Goal: Find contact information: Find contact information

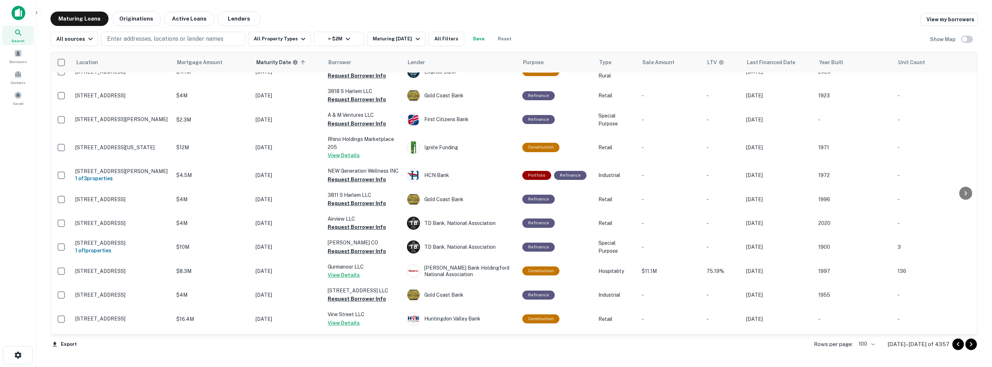
scroll to position [1550, 0]
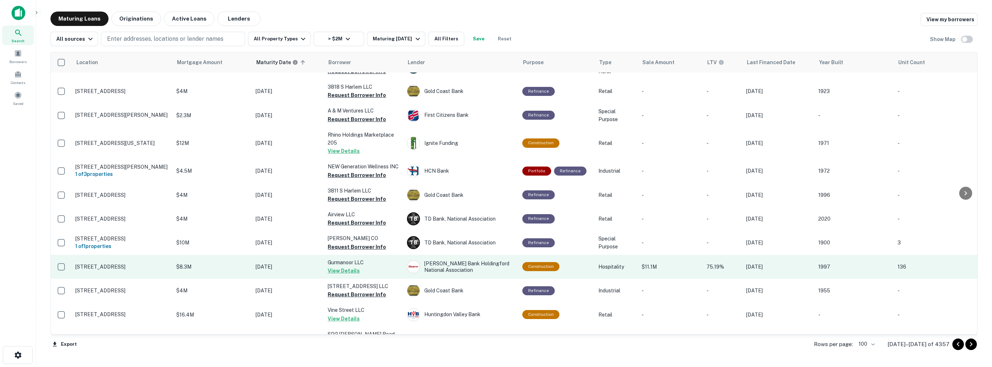
click at [278, 263] on p "[DATE]" at bounding box center [288, 267] width 65 height 8
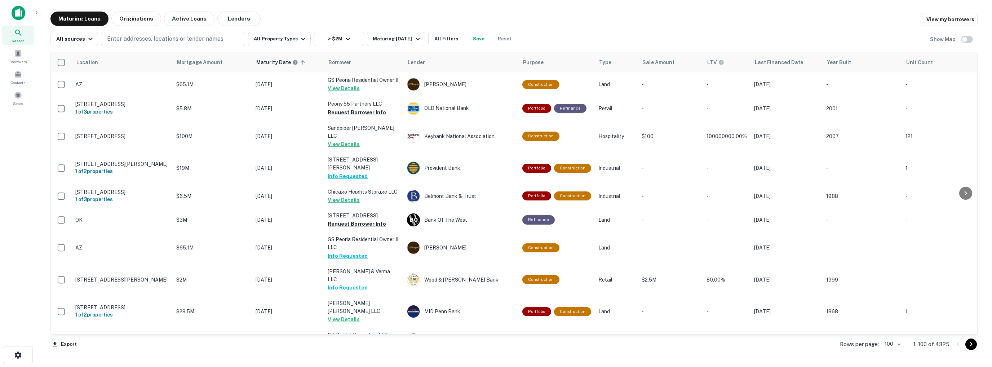
click at [970, 345] on icon "Go to next page" at bounding box center [971, 344] width 9 height 9
click at [970, 344] on icon "Go to next page" at bounding box center [971, 344] width 9 height 9
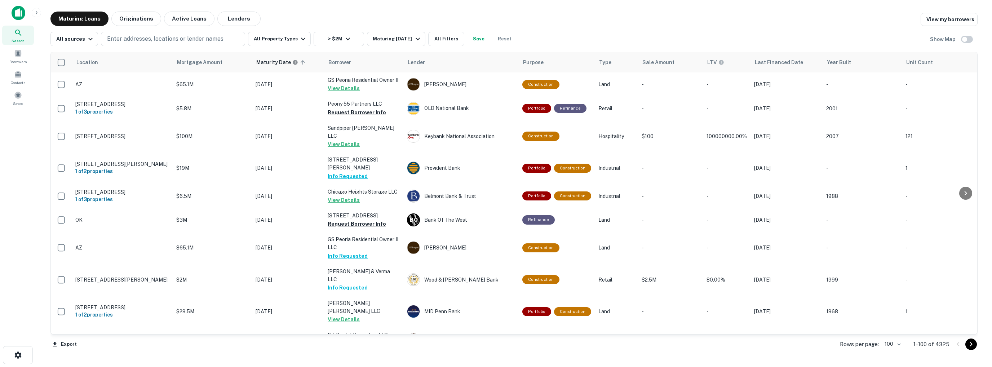
click at [970, 344] on icon "Go to next page" at bounding box center [971, 344] width 9 height 9
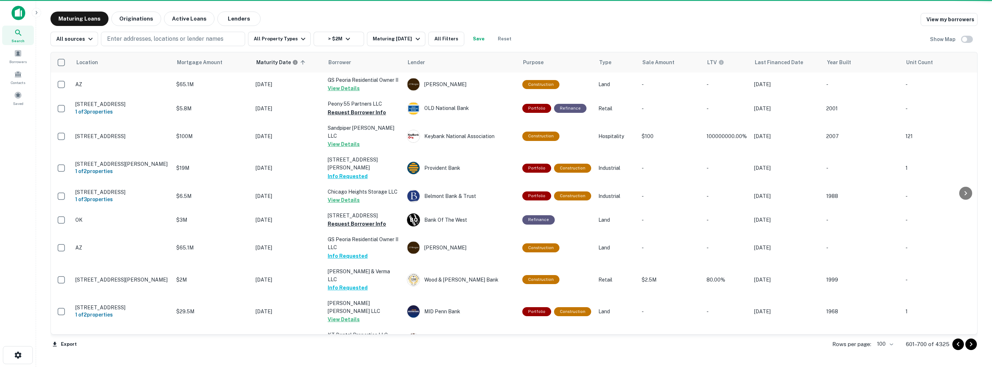
click at [969, 344] on icon "Go to next page" at bounding box center [971, 344] width 9 height 9
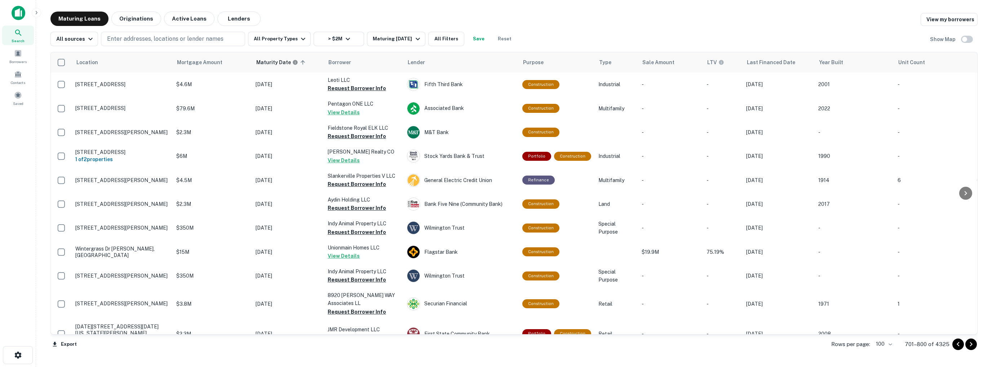
click at [971, 345] on icon "Go to next page" at bounding box center [971, 344] width 3 height 4
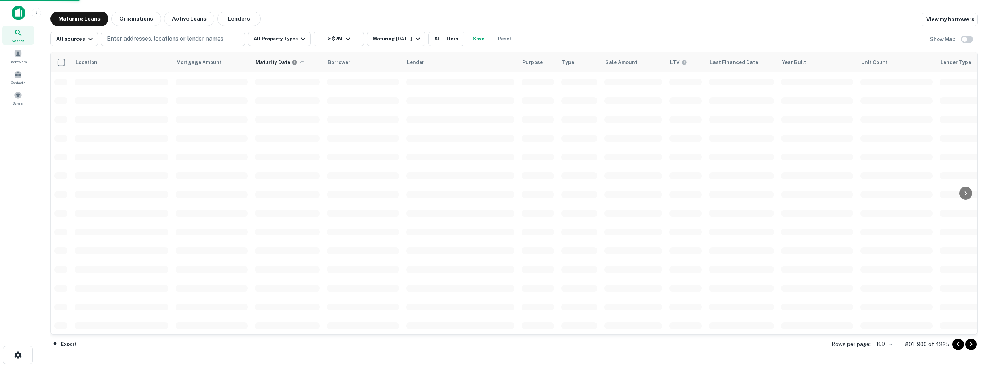
click at [971, 345] on icon "Go to next page" at bounding box center [971, 344] width 3 height 4
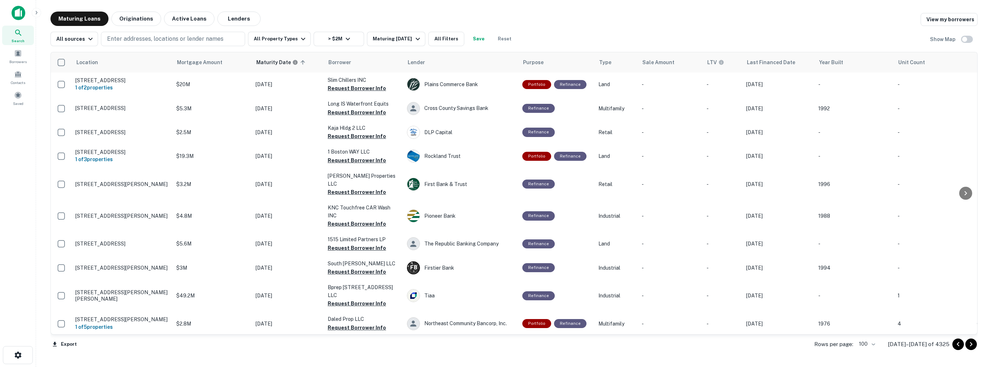
click at [971, 345] on icon "Go to next page" at bounding box center [971, 344] width 3 height 4
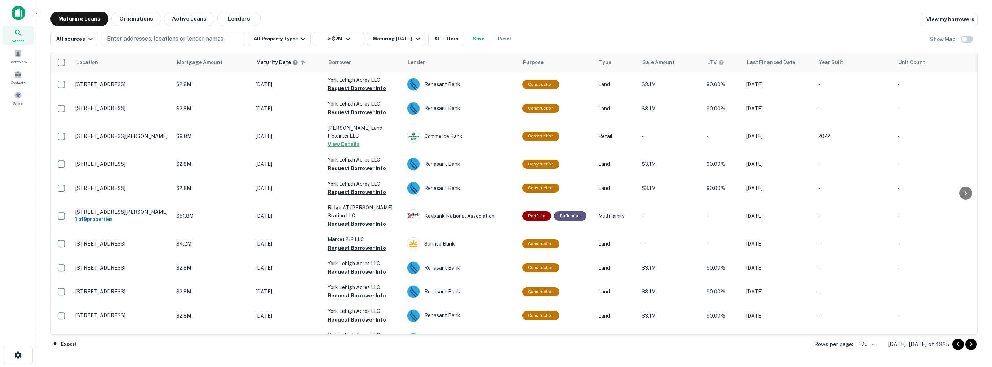
click at [971, 345] on icon "Go to next page" at bounding box center [971, 344] width 3 height 4
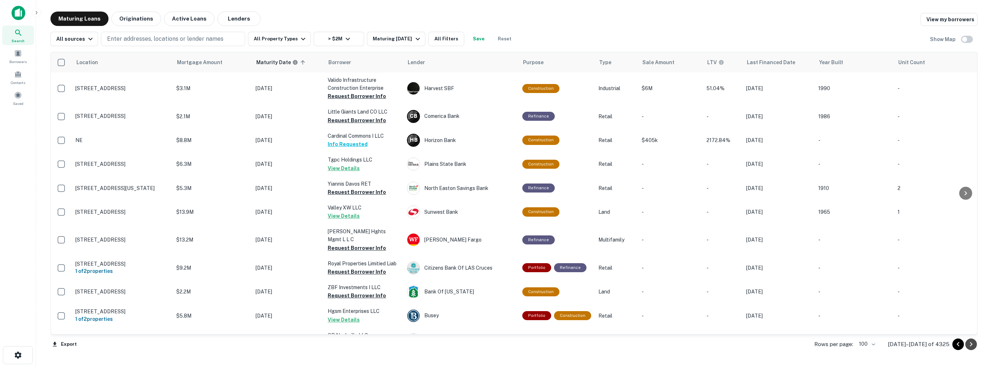
click at [971, 345] on icon "Go to next page" at bounding box center [971, 344] width 3 height 4
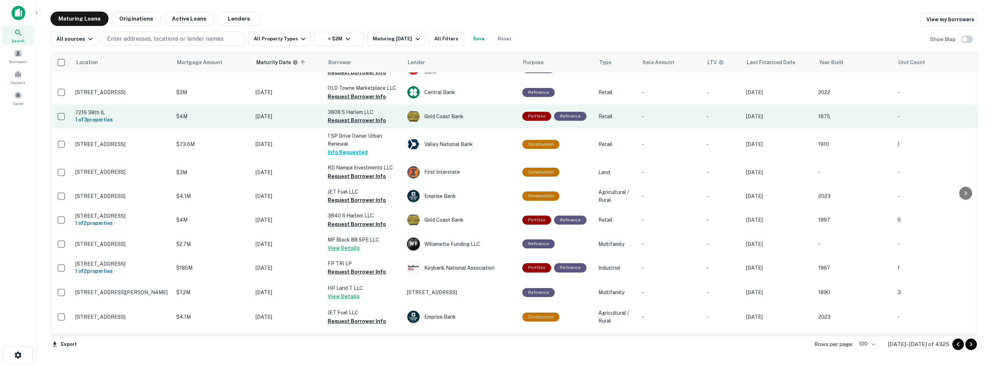
scroll to position [361, 0]
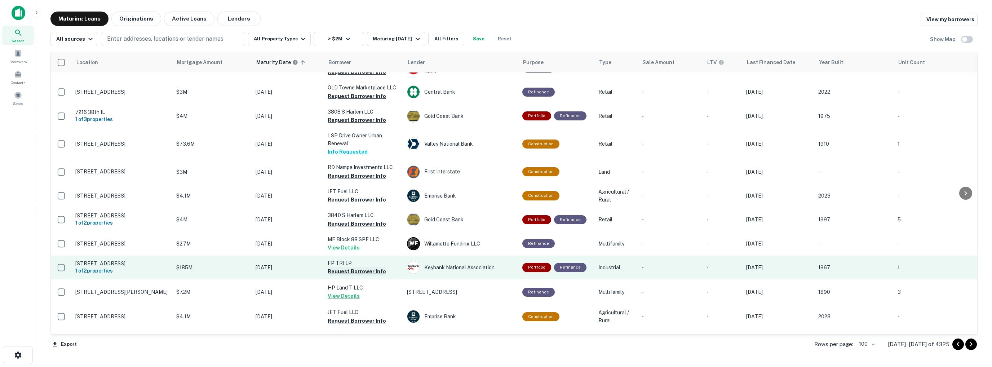
click at [340, 276] on button "Request Borrower Info" at bounding box center [357, 271] width 58 height 9
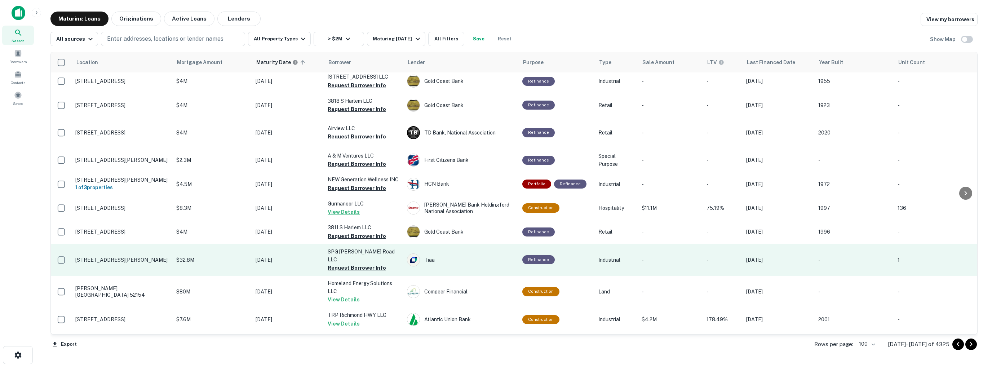
scroll to position [1406, 0]
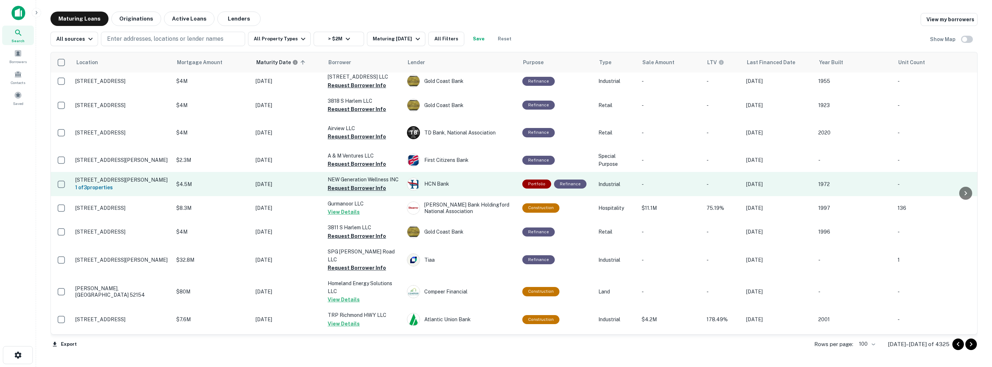
click at [346, 193] on button "Request Borrower Info" at bounding box center [357, 188] width 58 height 9
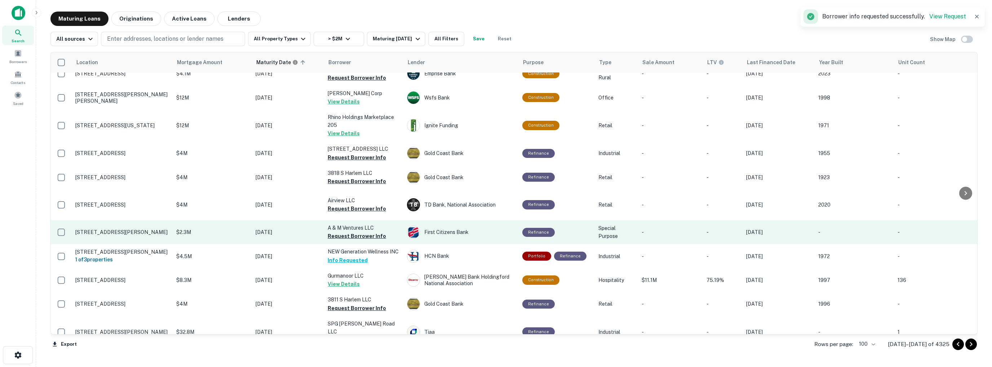
scroll to position [1334, 0]
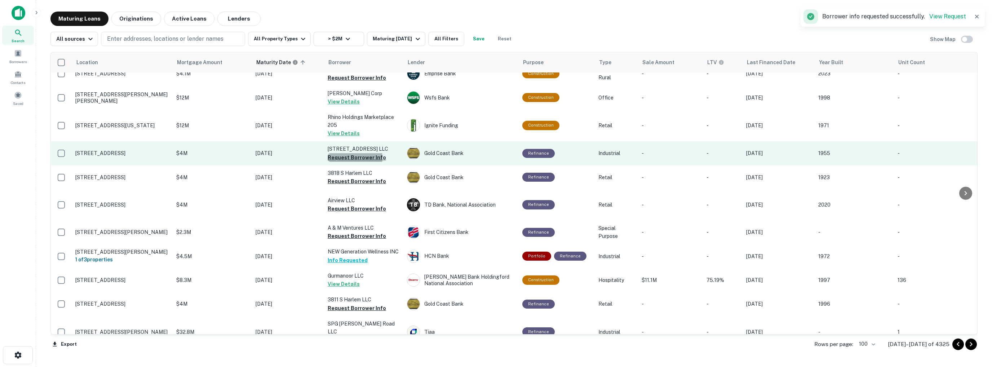
click at [351, 162] on button "Request Borrower Info" at bounding box center [357, 157] width 58 height 9
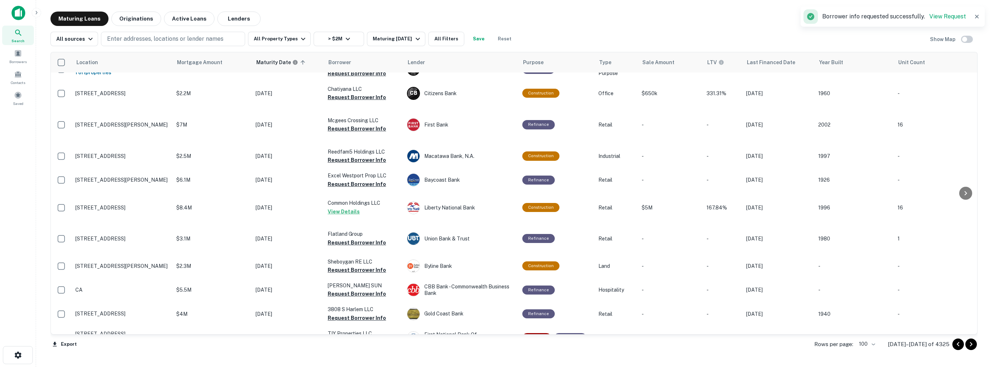
scroll to position [1046, 0]
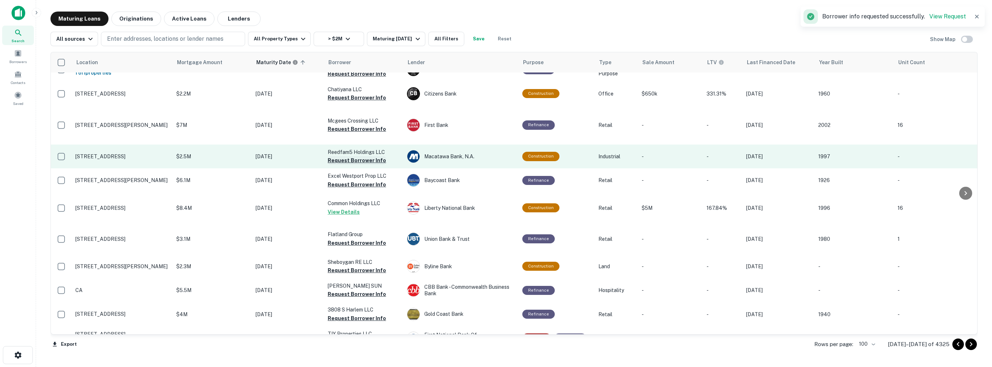
click at [349, 165] on button "Request Borrower Info" at bounding box center [357, 160] width 58 height 9
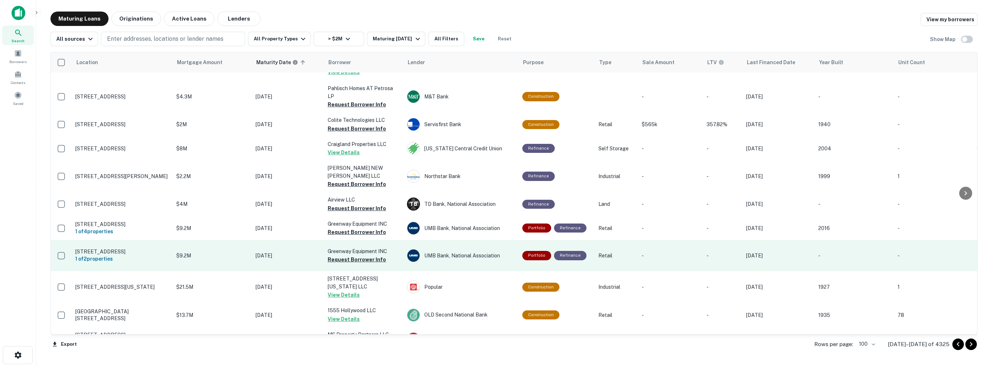
scroll to position [721, 0]
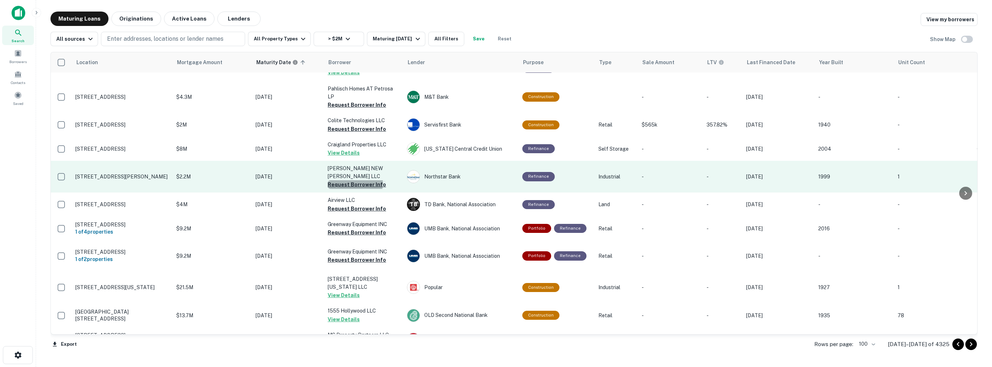
click at [340, 180] on button "Request Borrower Info" at bounding box center [357, 184] width 58 height 9
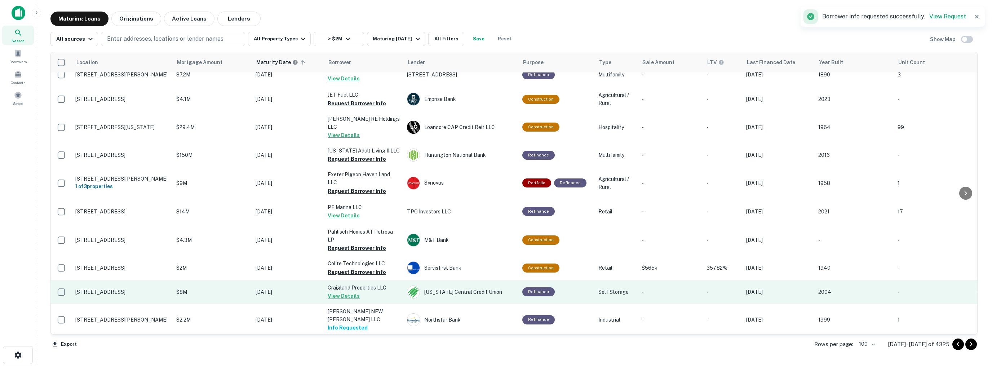
scroll to position [577, 0]
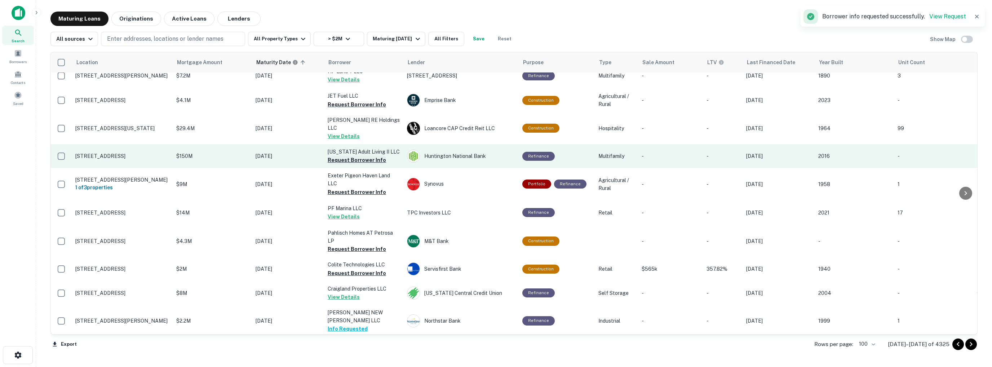
click at [345, 164] on button "Request Borrower Info" at bounding box center [357, 160] width 58 height 9
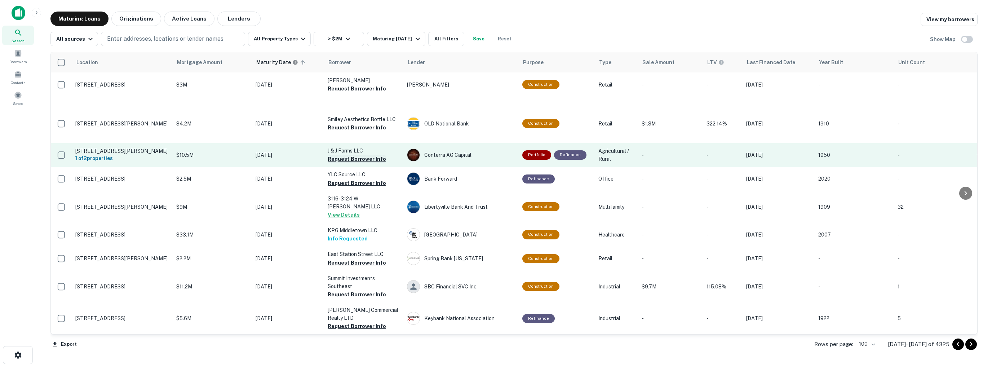
scroll to position [2383, 0]
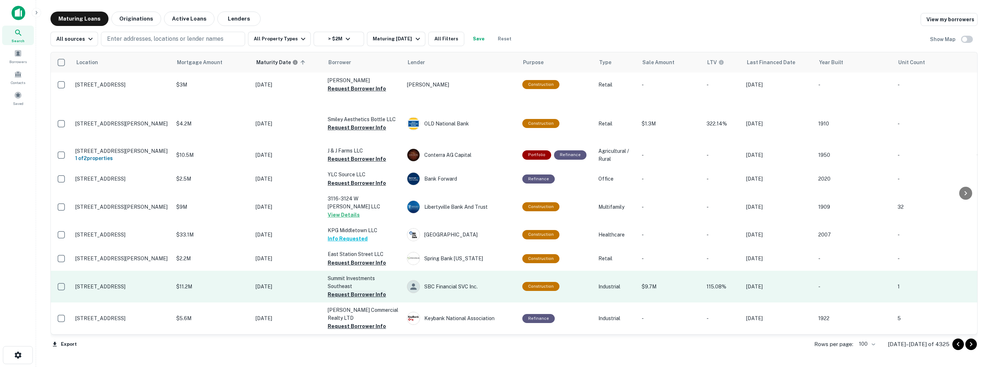
click at [350, 299] on button "Request Borrower Info" at bounding box center [357, 294] width 58 height 9
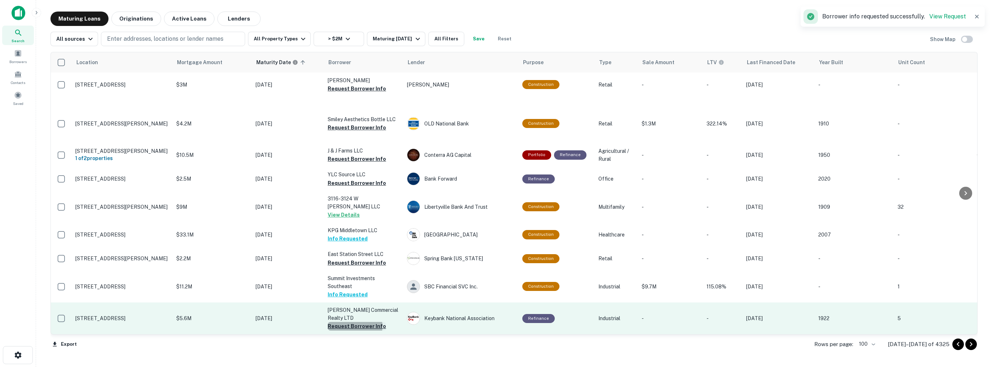
click at [352, 322] on button "Request Borrower Info" at bounding box center [357, 326] width 58 height 9
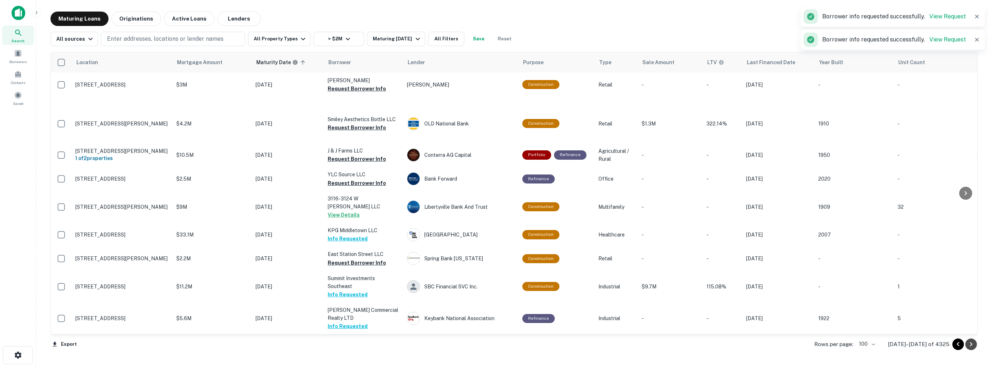
click at [972, 345] on icon "Go to next page" at bounding box center [971, 344] width 9 height 9
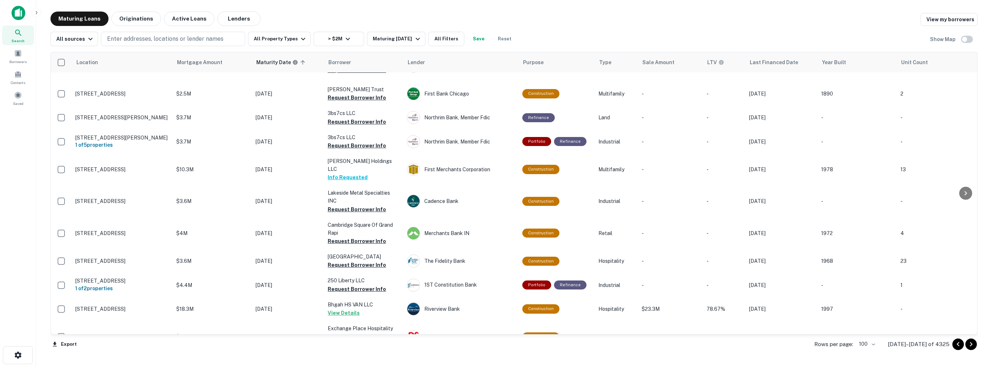
scroll to position [829, 0]
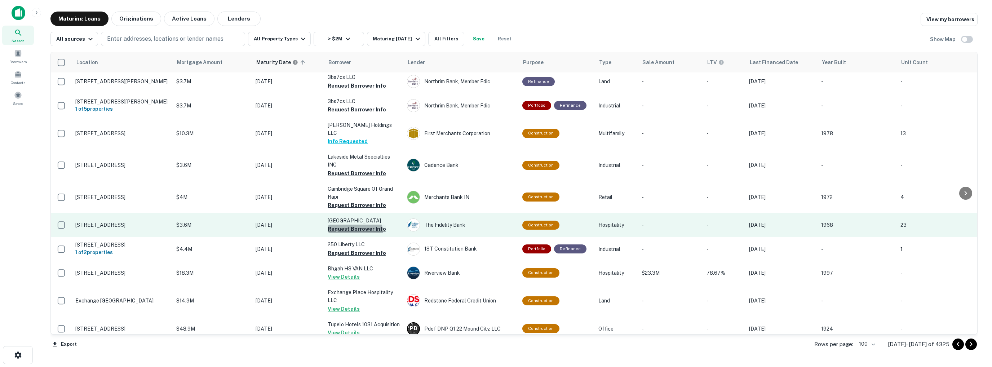
click at [344, 225] on button "Request Borrower Info" at bounding box center [357, 229] width 58 height 9
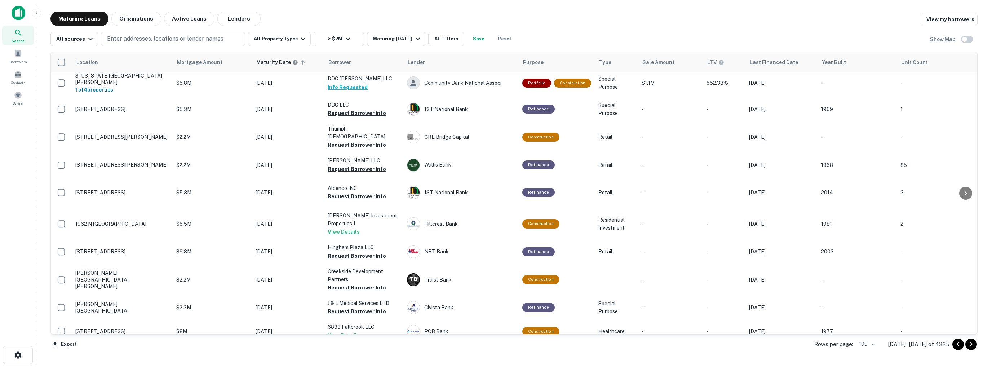
scroll to position [1154, 0]
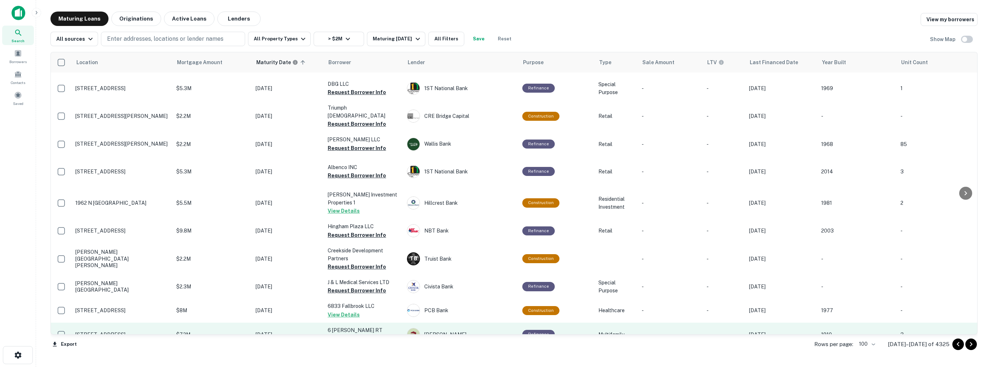
click at [351, 334] on button "Request Borrower Info" at bounding box center [357, 338] width 58 height 9
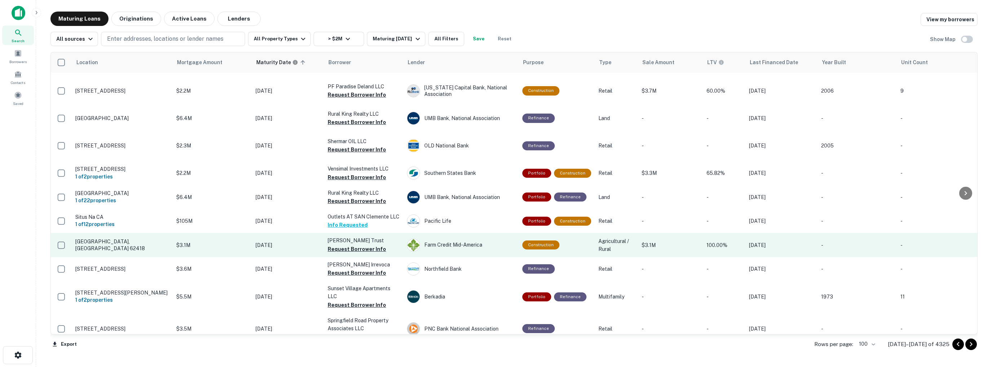
scroll to position [1586, 0]
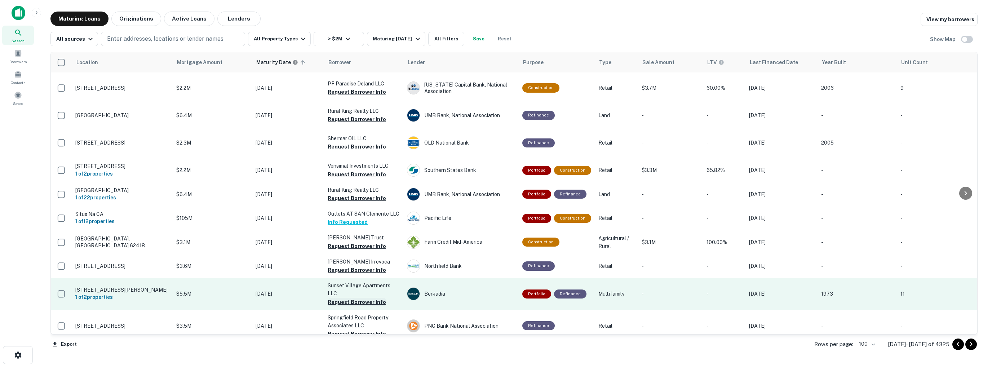
click at [355, 298] on button "Request Borrower Info" at bounding box center [357, 302] width 58 height 9
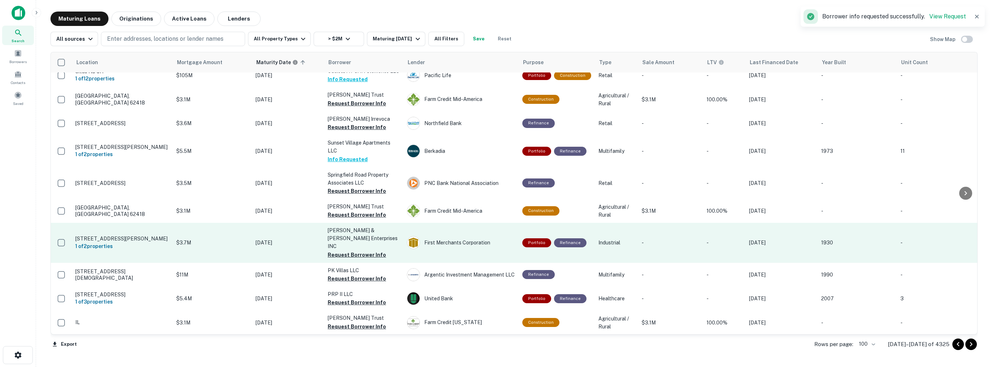
scroll to position [1731, 0]
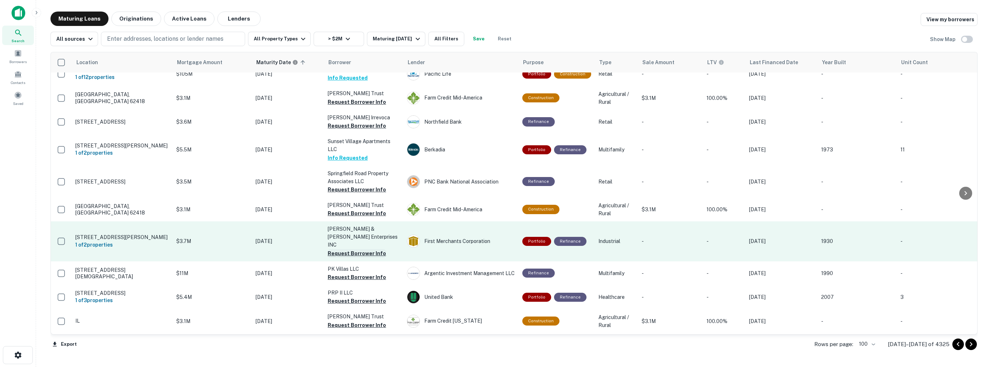
click at [352, 249] on button "Request Borrower Info" at bounding box center [357, 253] width 58 height 9
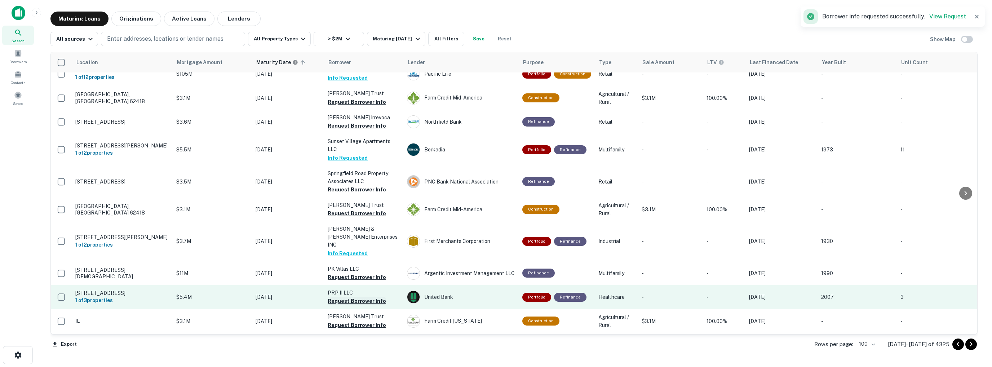
click at [349, 297] on button "Request Borrower Info" at bounding box center [357, 301] width 58 height 9
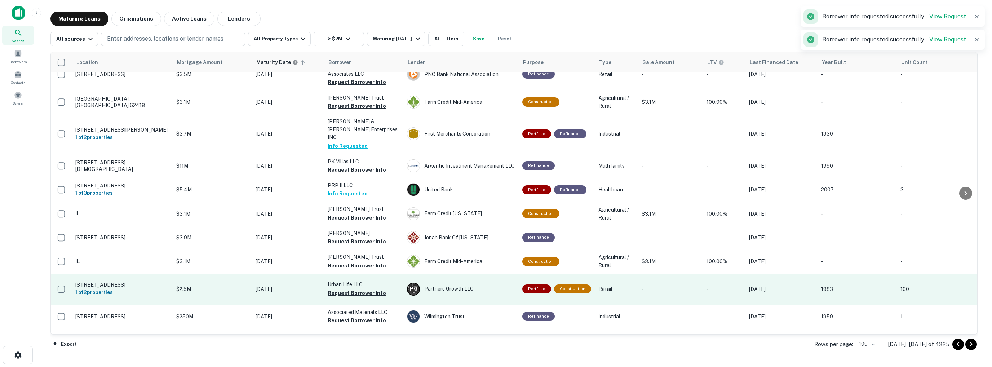
scroll to position [1839, 0]
click at [348, 288] on button "Request Borrower Info" at bounding box center [357, 292] width 58 height 9
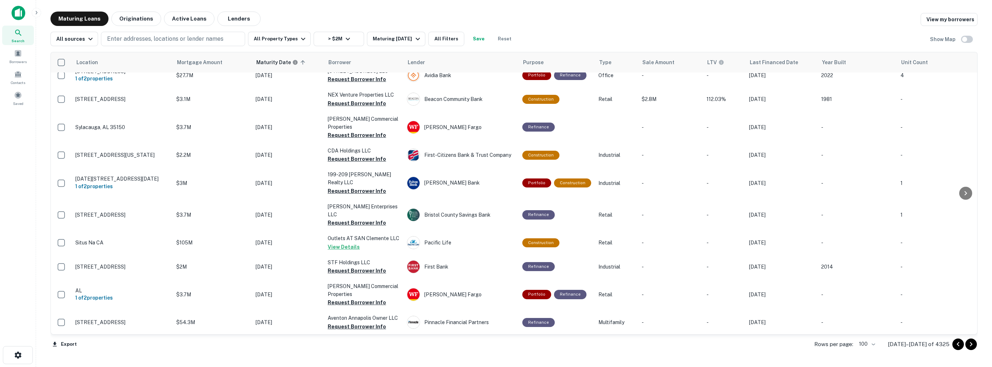
scroll to position [2134, 0]
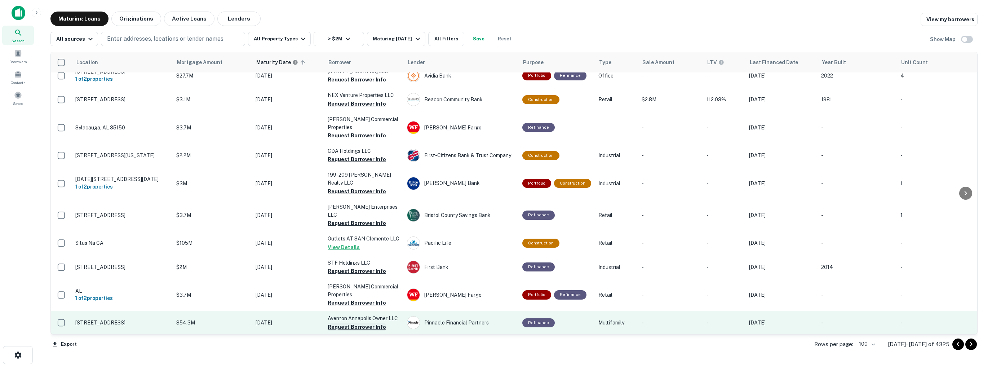
click at [348, 323] on button "Request Borrower Info" at bounding box center [357, 327] width 58 height 9
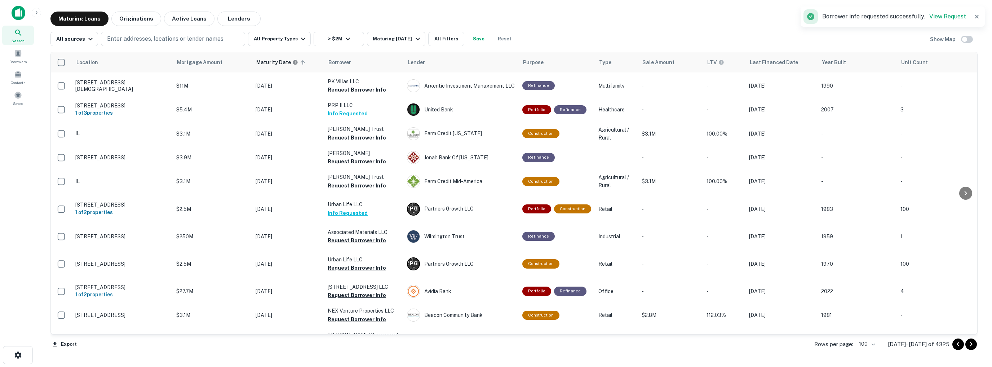
scroll to position [1917, 0]
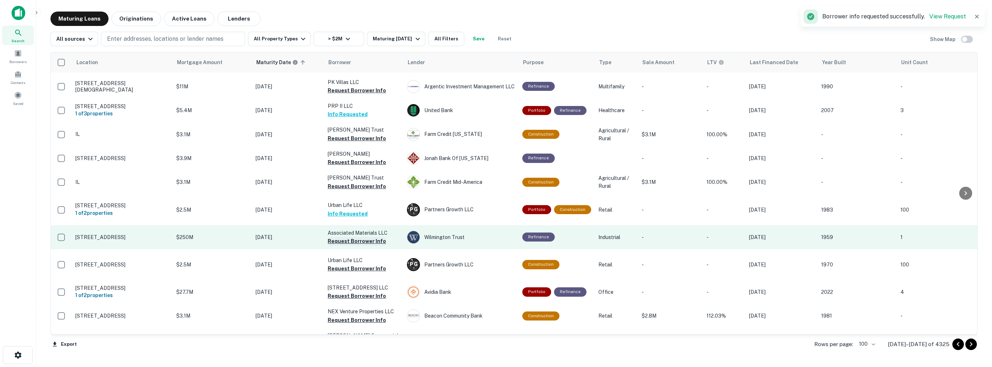
click at [352, 237] on button "Request Borrower Info" at bounding box center [357, 241] width 58 height 9
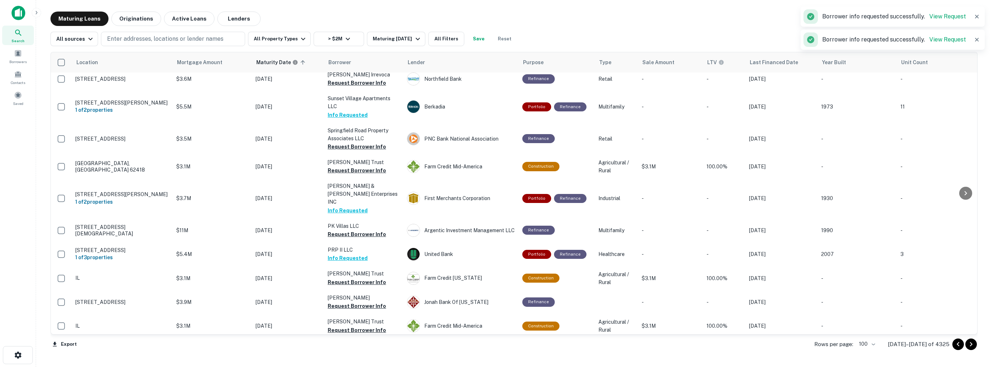
scroll to position [1773, 0]
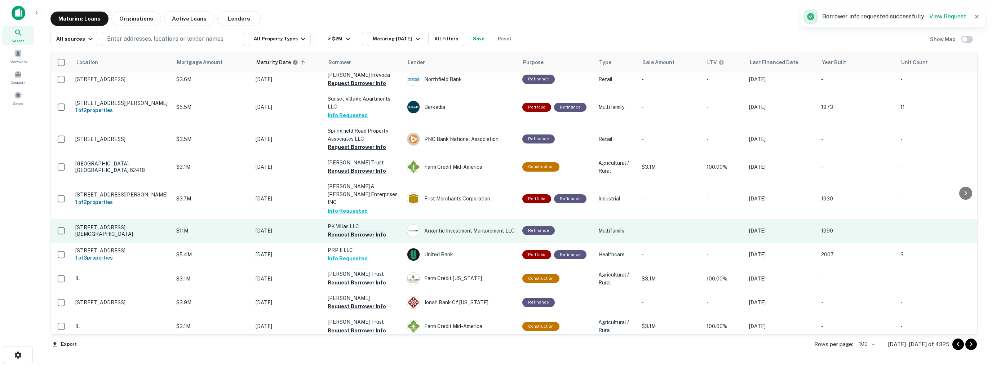
click at [352, 230] on button "Request Borrower Info" at bounding box center [357, 234] width 58 height 9
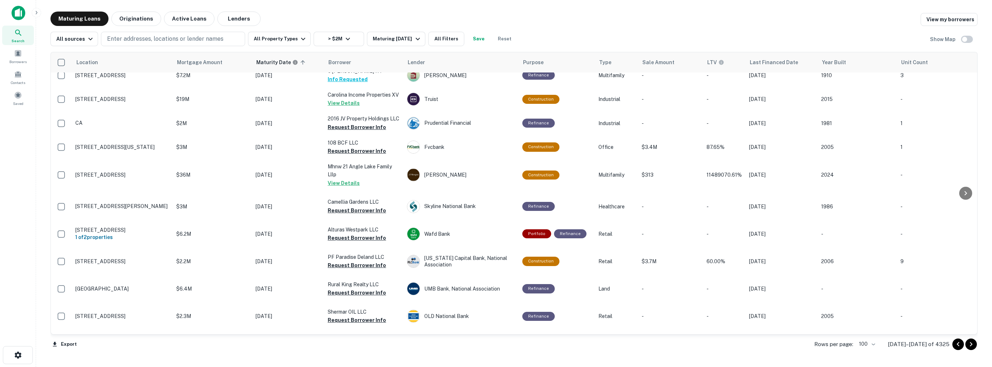
scroll to position [1413, 0]
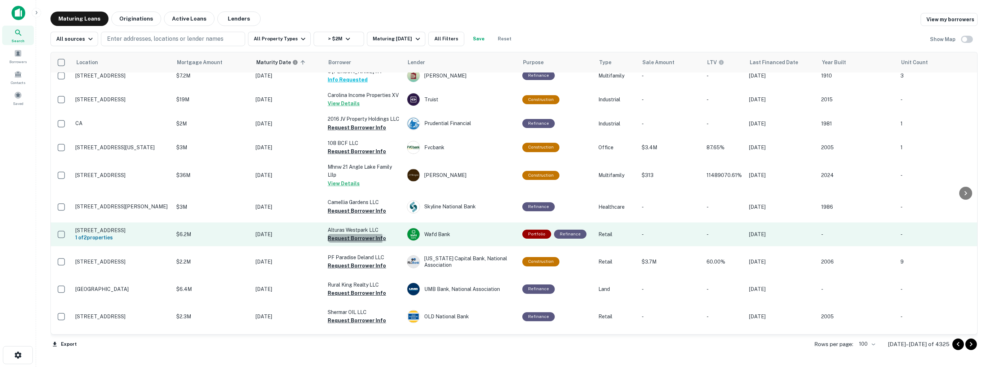
click at [348, 234] on button "Request Borrower Info" at bounding box center [357, 238] width 58 height 9
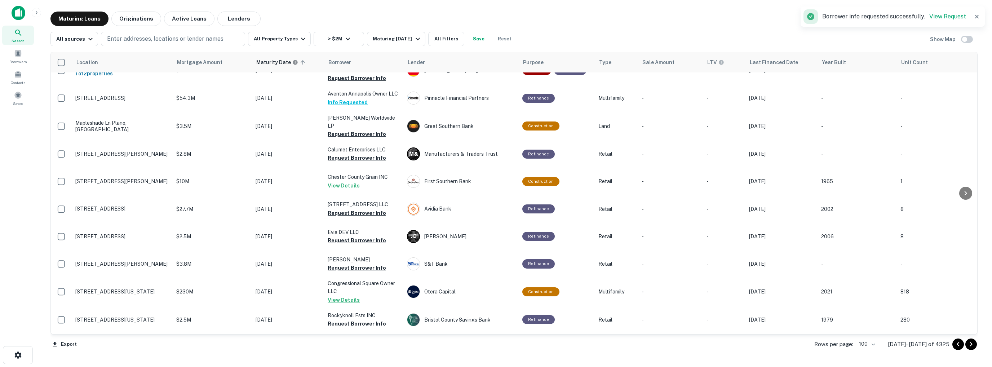
scroll to position [2386, 0]
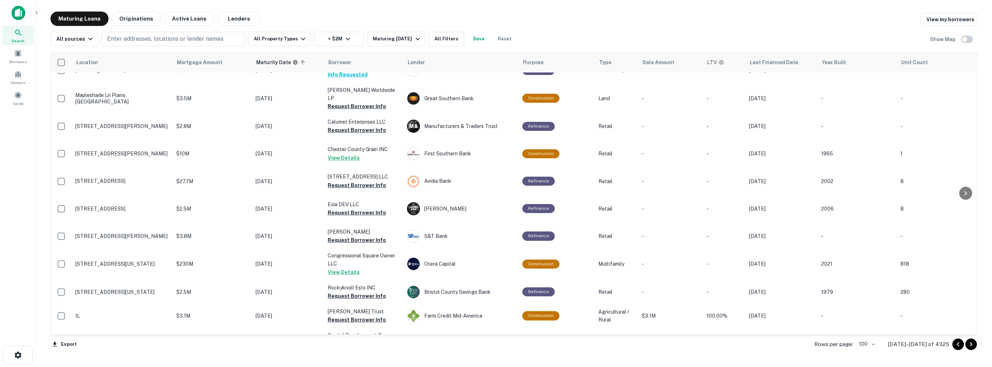
click at [972, 346] on icon "Go to next page" at bounding box center [971, 344] width 9 height 9
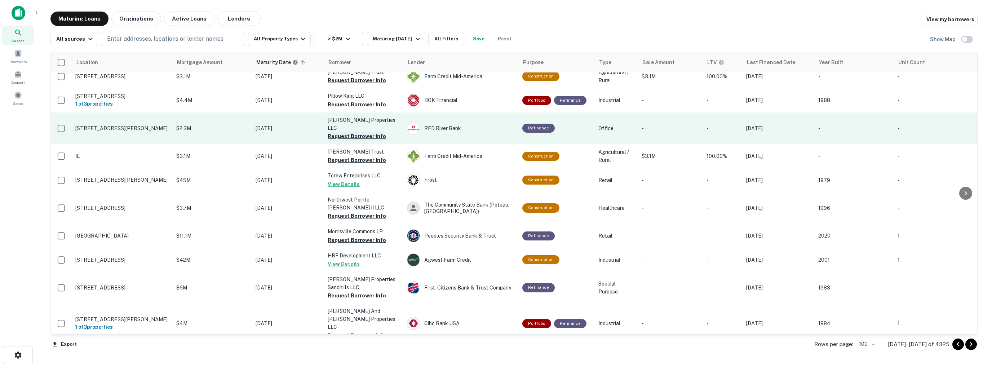
scroll to position [144, 0]
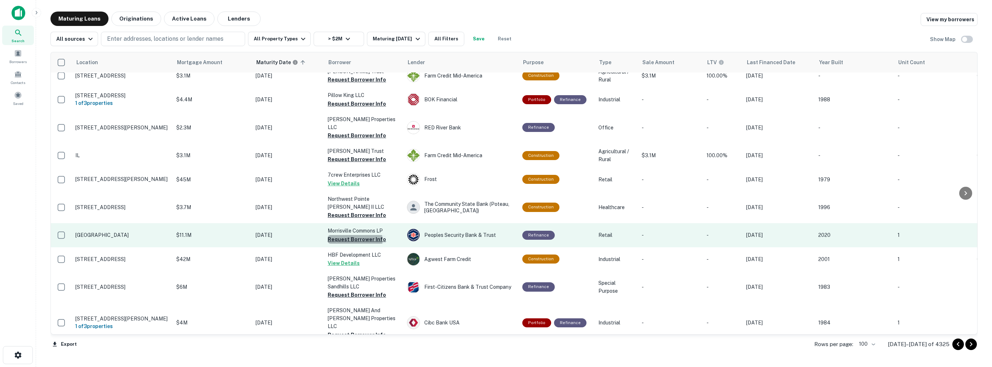
click at [348, 235] on button "Request Borrower Info" at bounding box center [357, 239] width 58 height 9
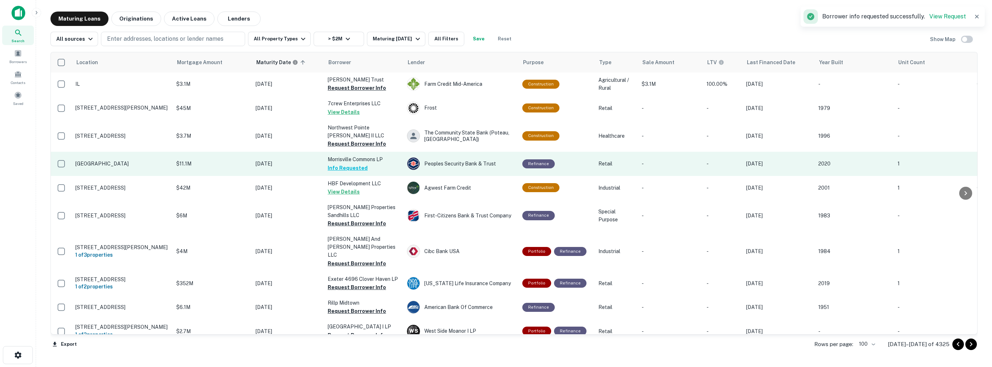
scroll to position [216, 0]
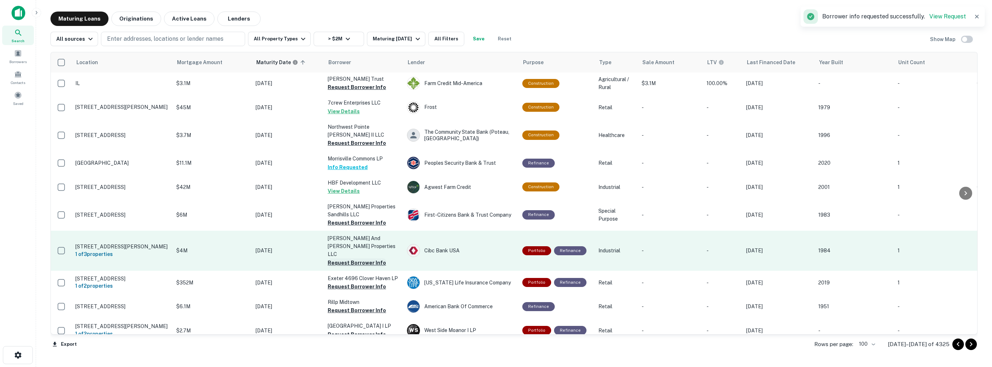
click at [359, 259] on button "Request Borrower Info" at bounding box center [357, 263] width 58 height 9
